Goal: Find specific page/section: Find specific page/section

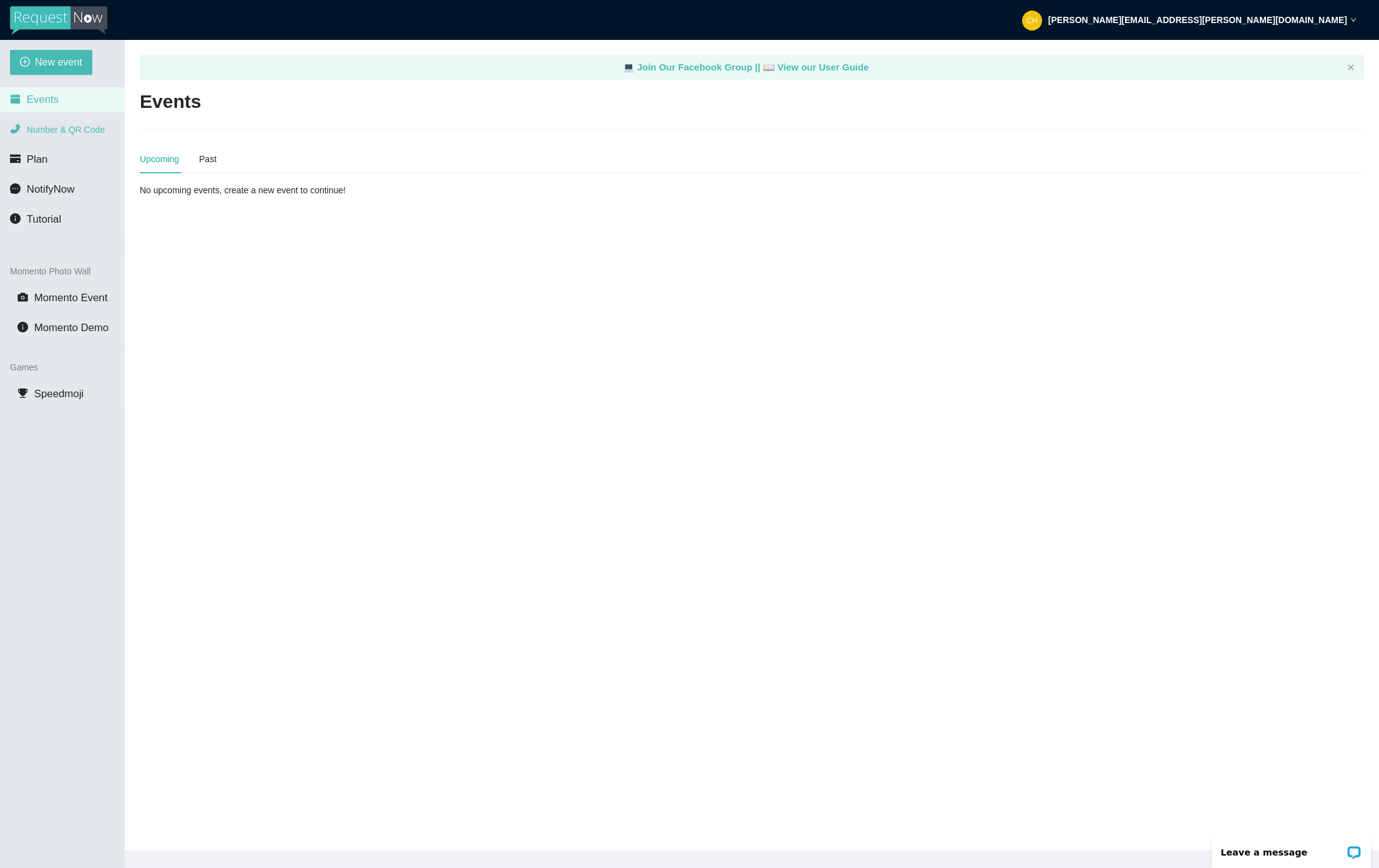
click at [94, 130] on span "Number & QR Code" at bounding box center [66, 129] width 78 height 10
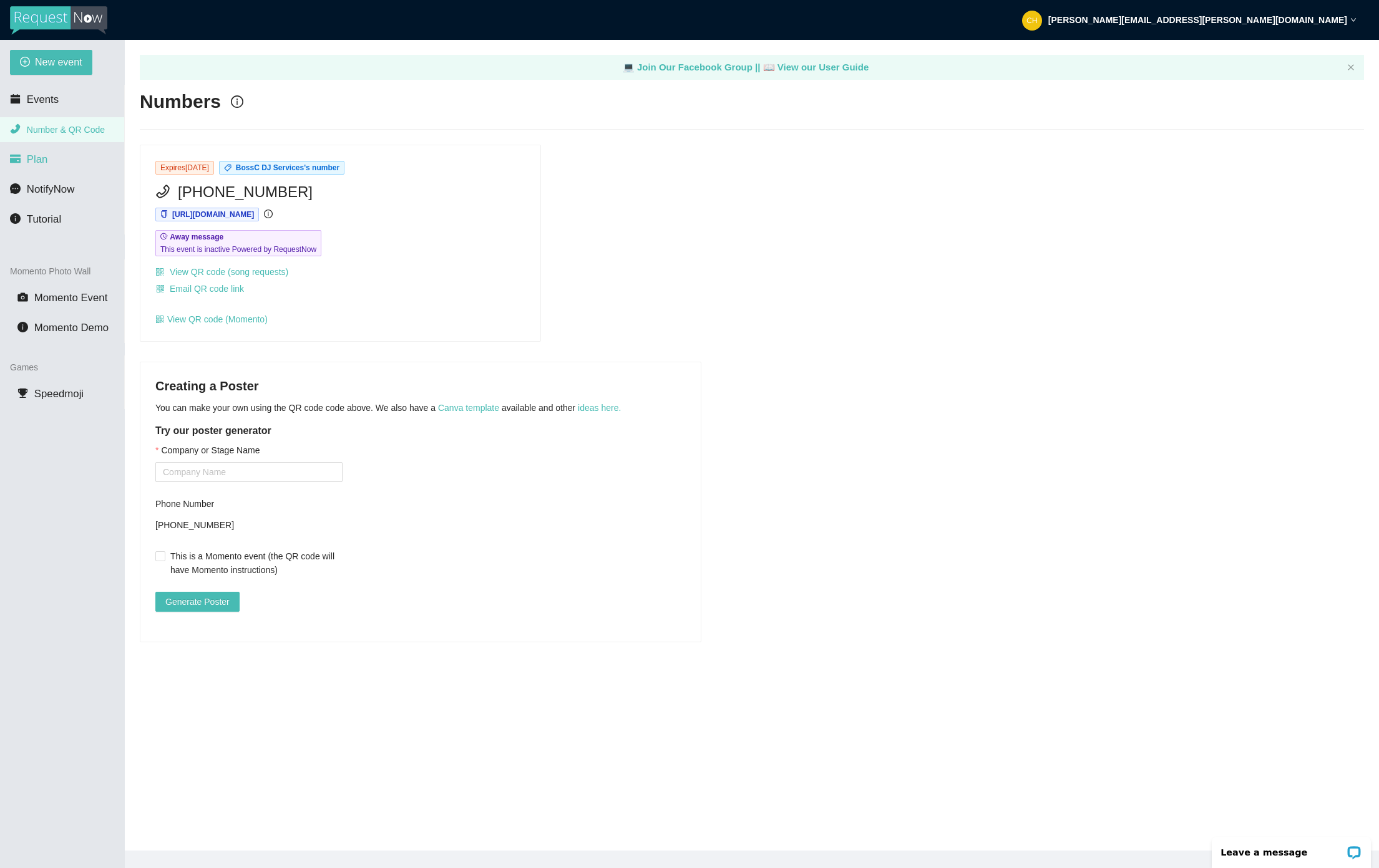
click at [45, 160] on span "Plan" at bounding box center [37, 159] width 21 height 12
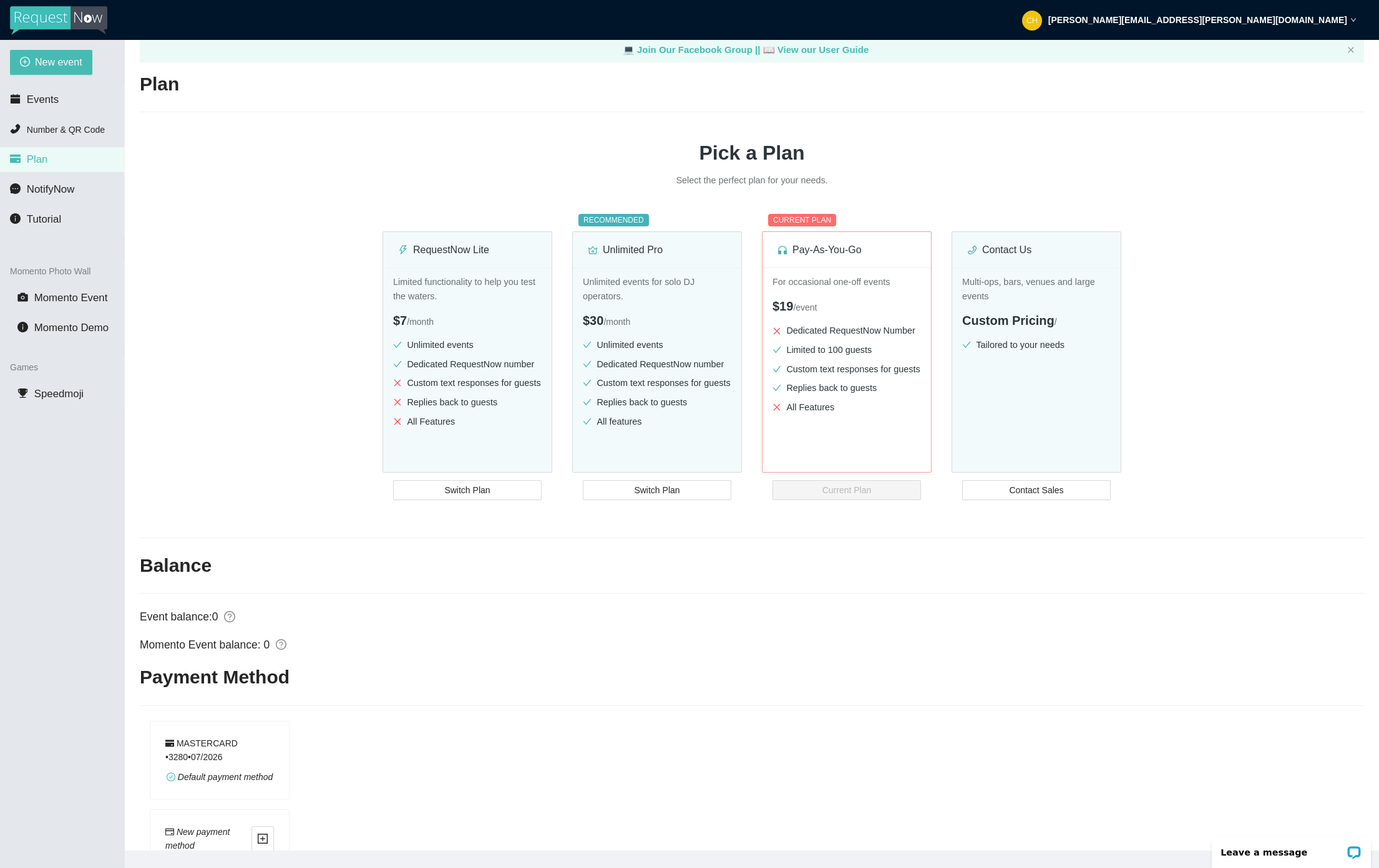
scroll to position [15, 0]
click at [1350, 852] on icon "Open LiveChat chat widget" at bounding box center [1354, 852] width 9 height 6
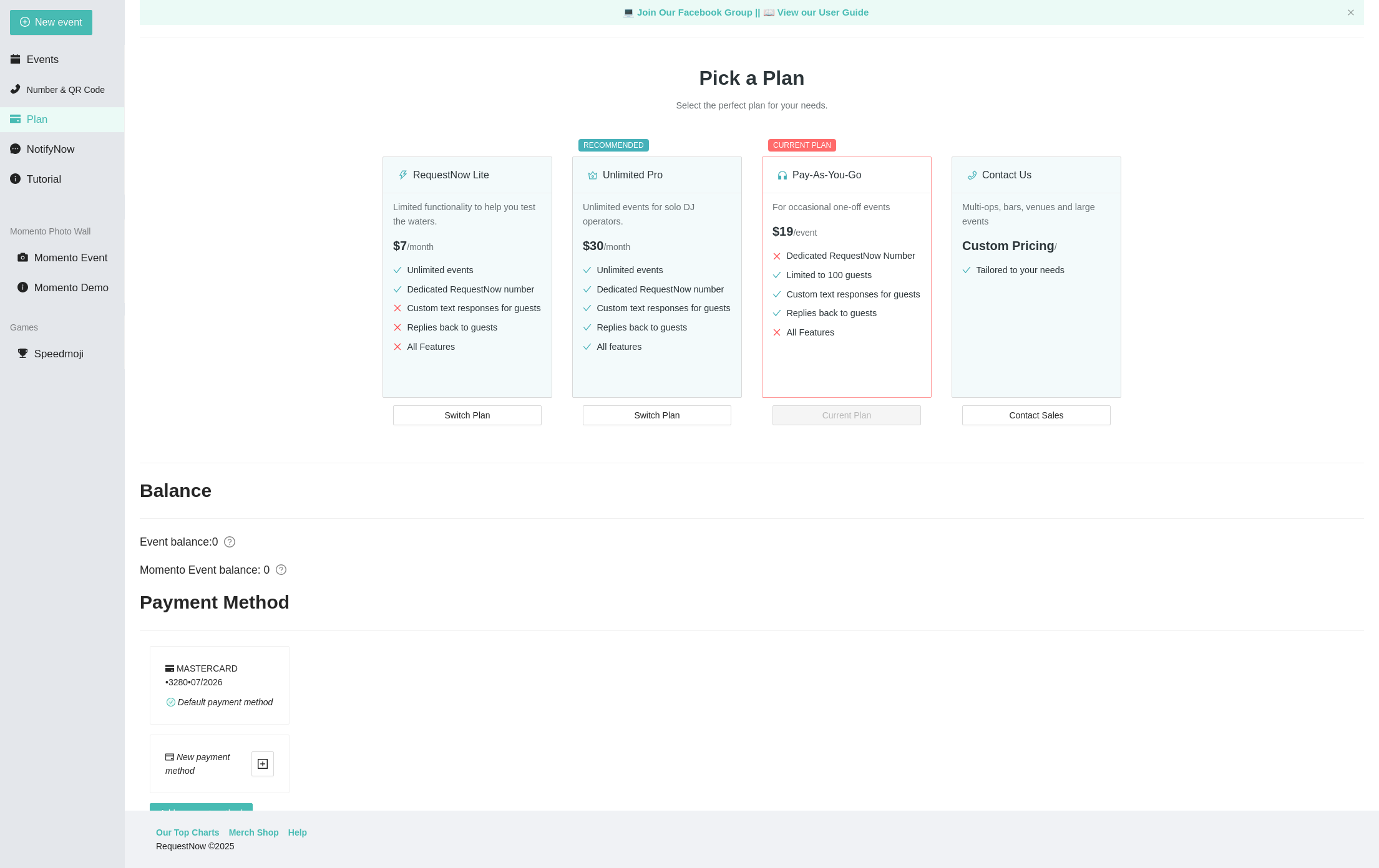
scroll to position [0, 0]
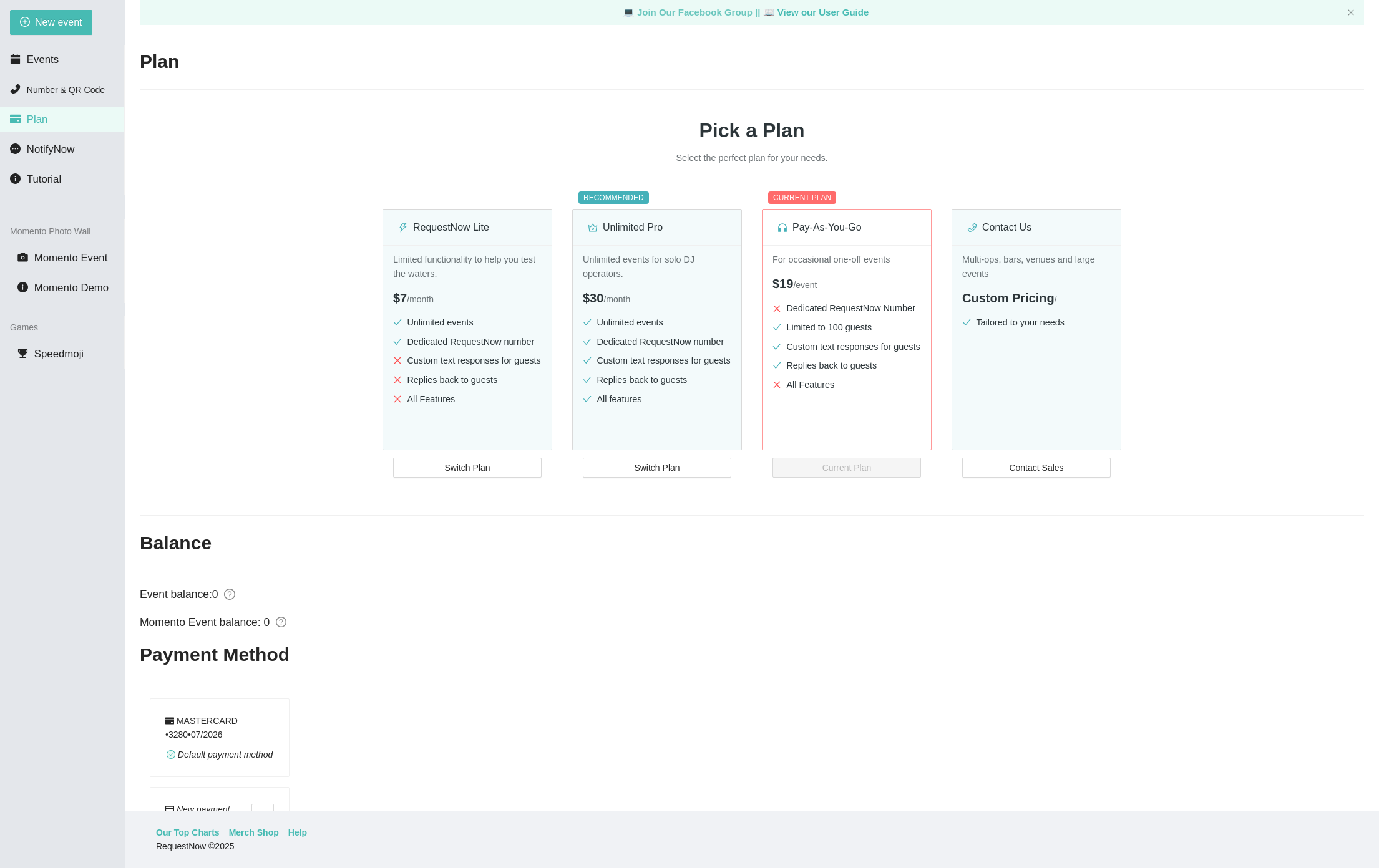
click at [719, 10] on link "💻 Join Our Facebook Group ||" at bounding box center [693, 12] width 140 height 10
